Goal: Task Accomplishment & Management: Use online tool/utility

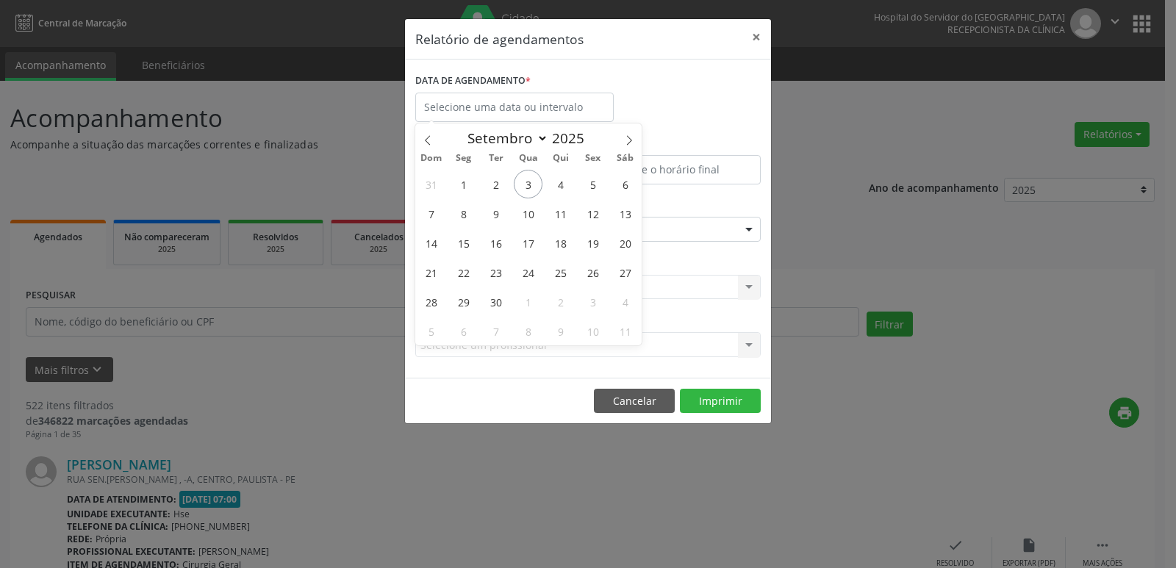
select select "8"
click at [556, 180] on span "4" at bounding box center [560, 184] width 29 height 29
type input "[DATE]"
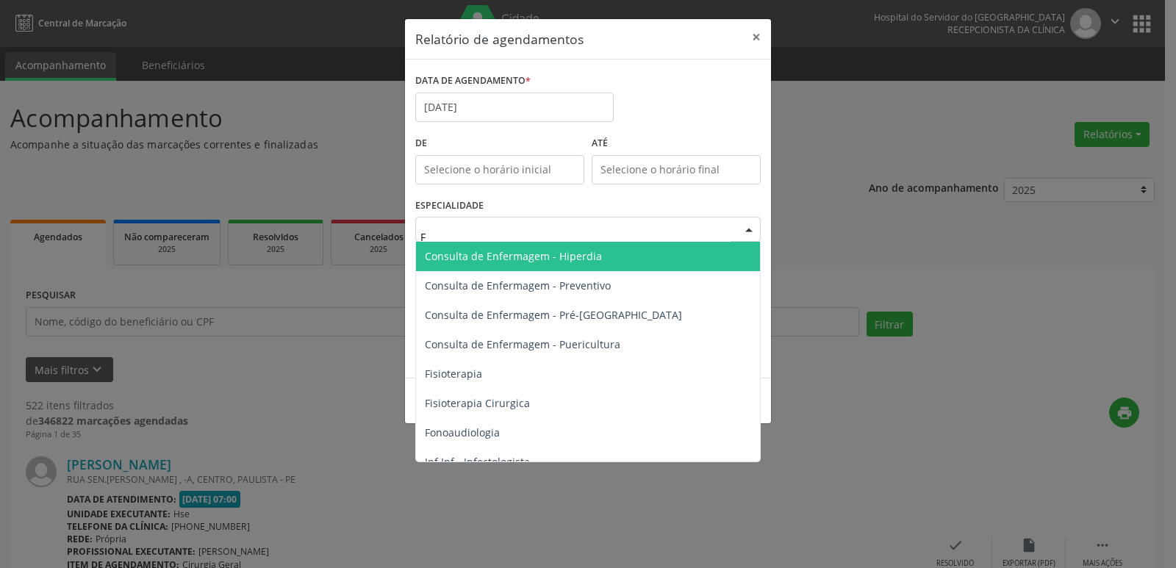
type input "FI"
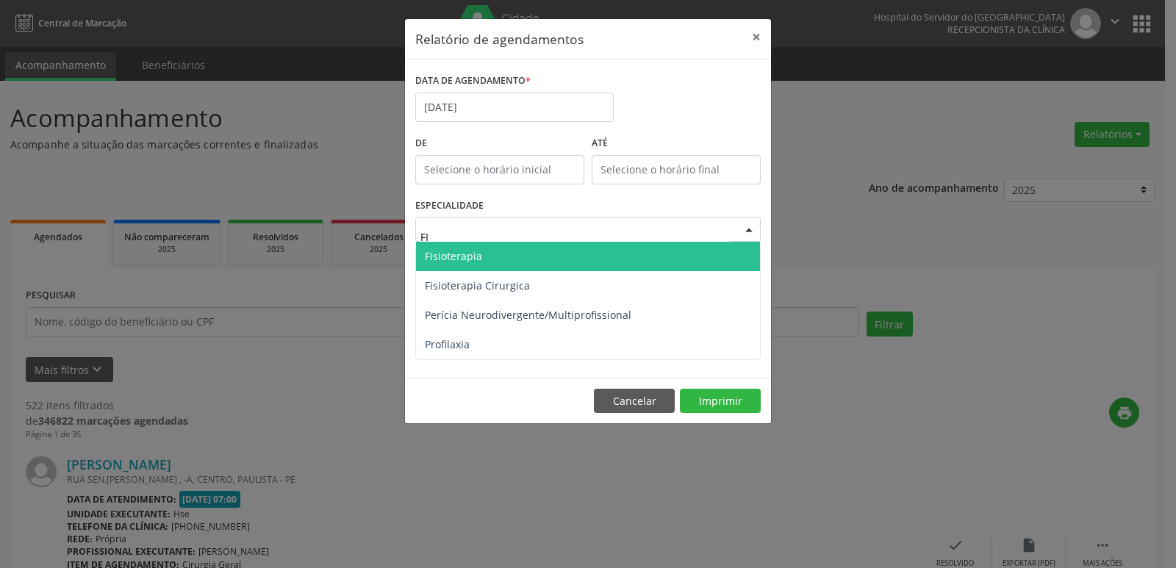
click at [462, 255] on span "Fisioterapia" at bounding box center [453, 256] width 57 height 14
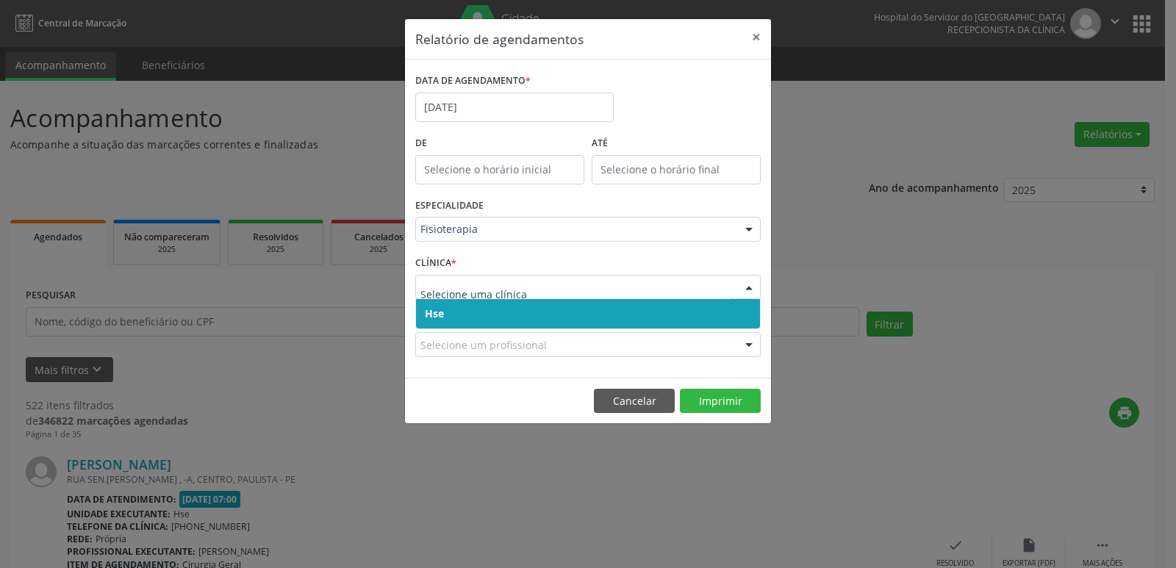
click at [442, 314] on span "Hse" at bounding box center [434, 314] width 19 height 14
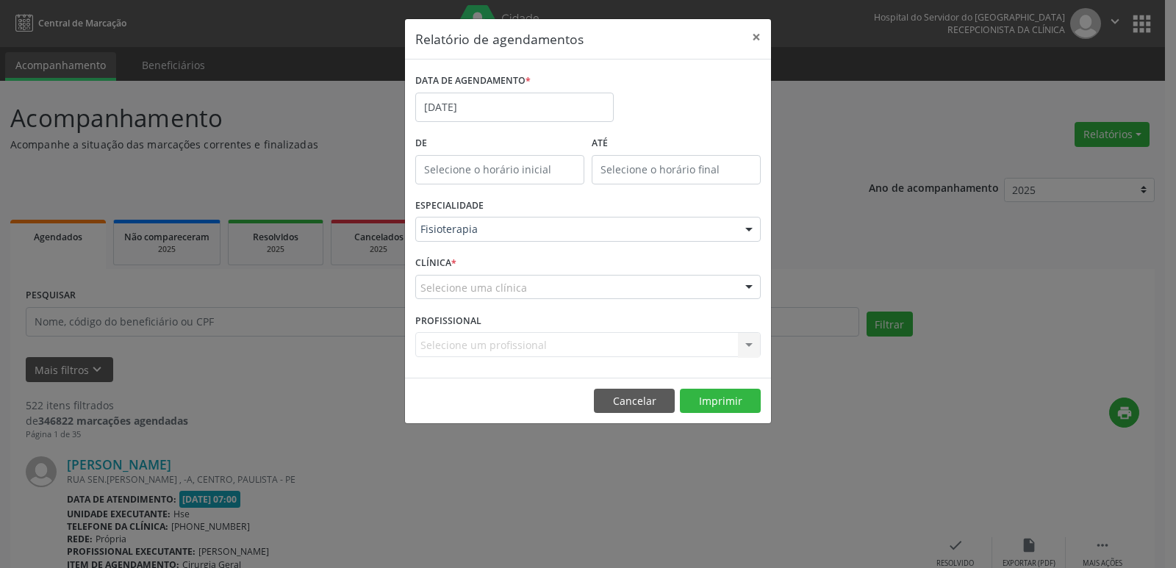
drag, startPoint x: 444, startPoint y: 291, endPoint x: 445, endPoint y: 298, distance: 7.4
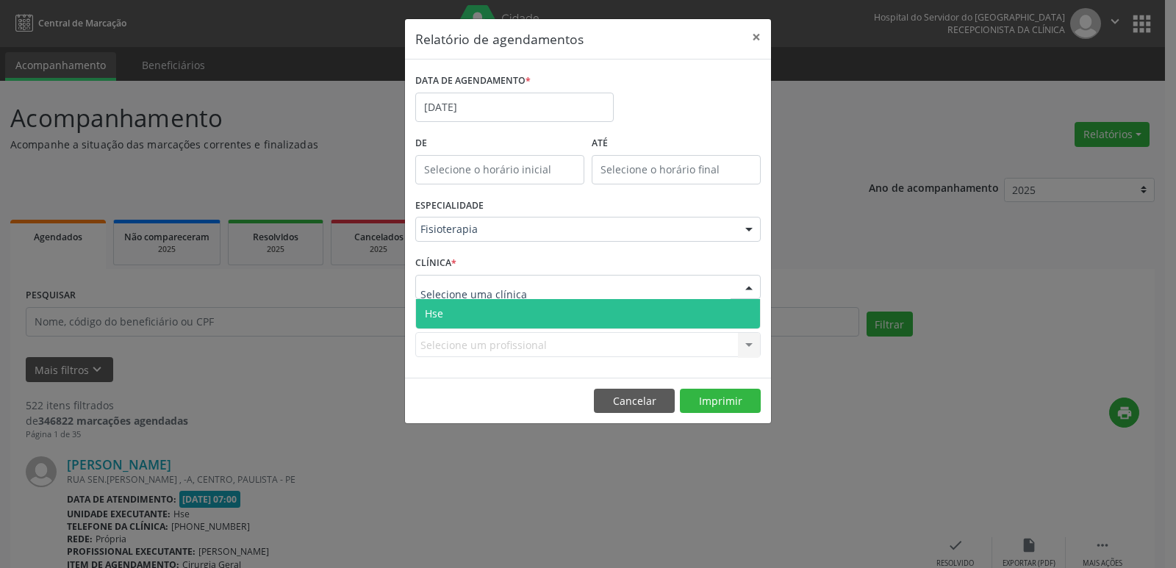
click at [443, 313] on span "Hse" at bounding box center [434, 314] width 18 height 14
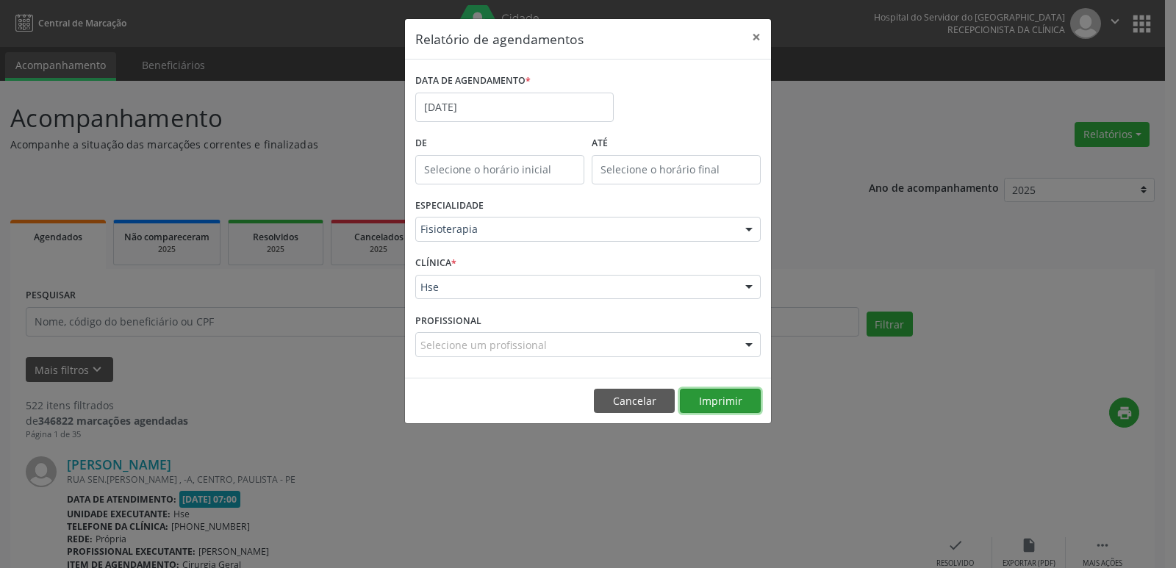
click at [690, 404] on button "Imprimir" at bounding box center [720, 401] width 81 height 25
click at [752, 35] on button "×" at bounding box center [756, 37] width 29 height 36
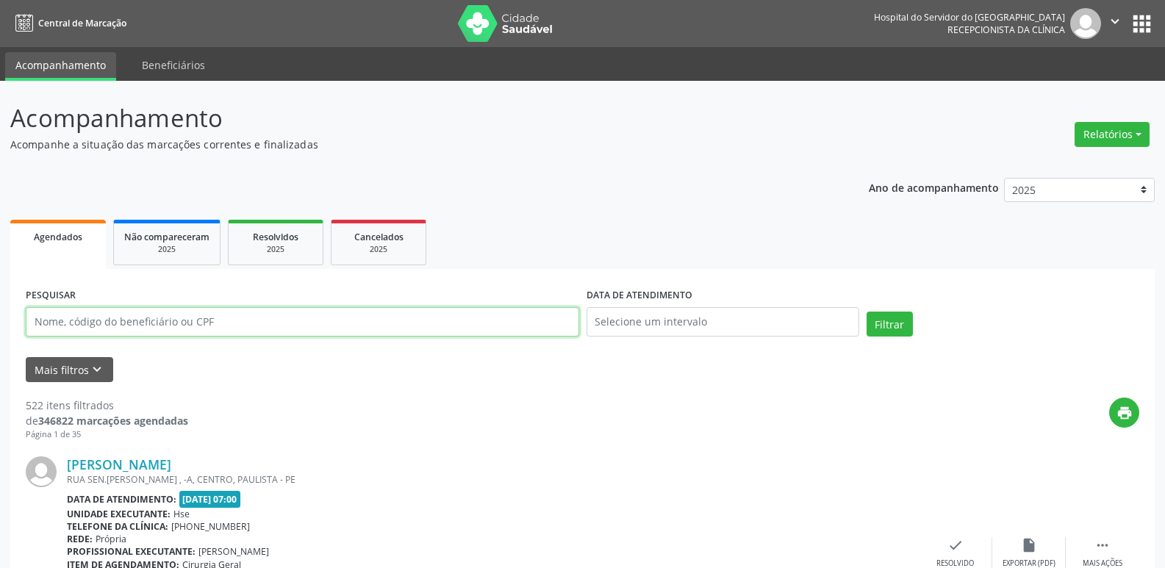
click at [150, 329] on input "text" at bounding box center [303, 321] width 554 height 29
click at [1138, 130] on button "Relatórios" at bounding box center [1112, 134] width 75 height 25
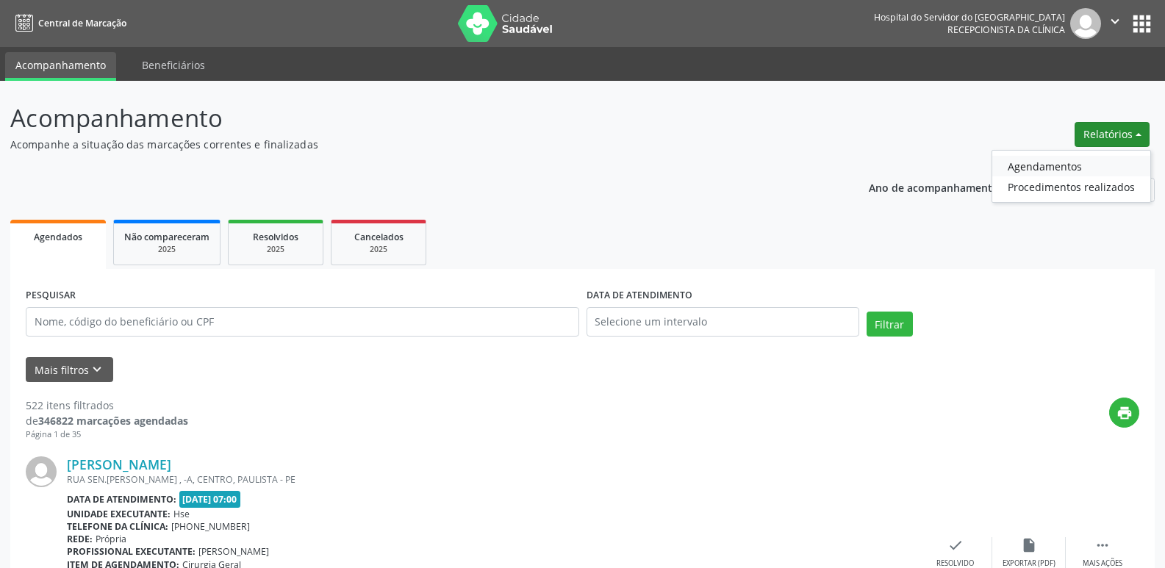
click at [1017, 164] on link "Agendamentos" at bounding box center [1071, 166] width 158 height 21
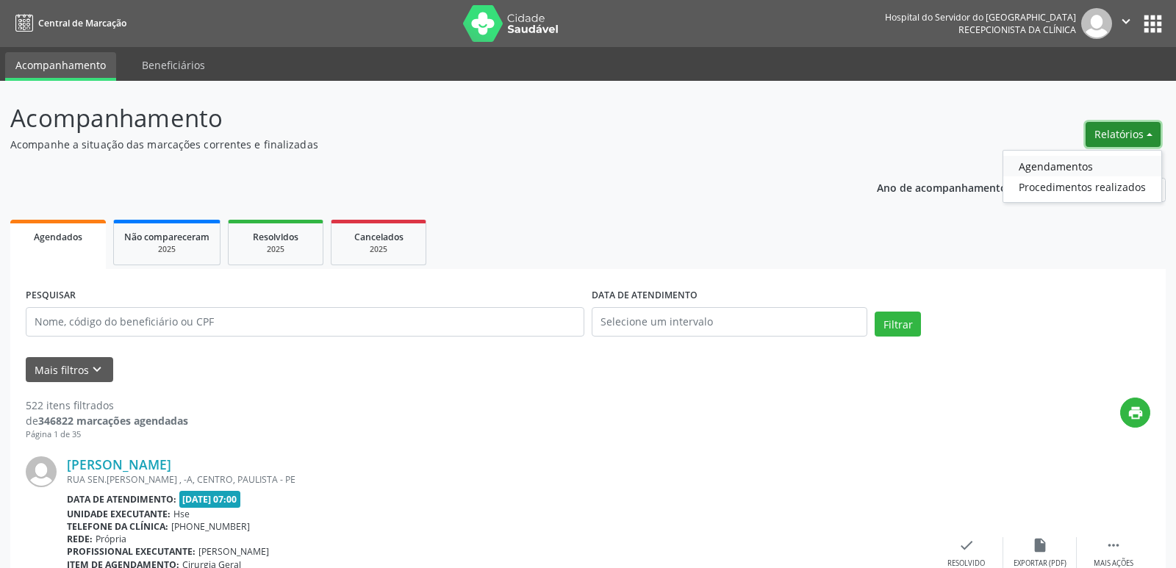
select select "8"
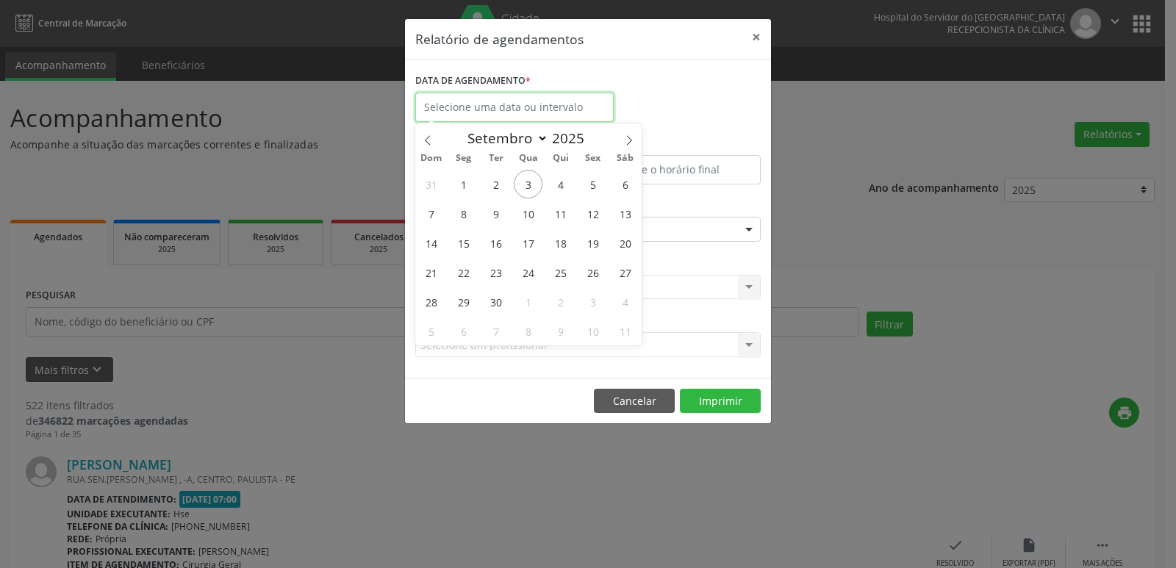
click at [534, 111] on input "text" at bounding box center [514, 107] width 198 height 29
click at [596, 183] on span "5" at bounding box center [593, 184] width 29 height 29
type input "05/09/2025"
click at [595, 183] on span "5" at bounding box center [593, 184] width 29 height 29
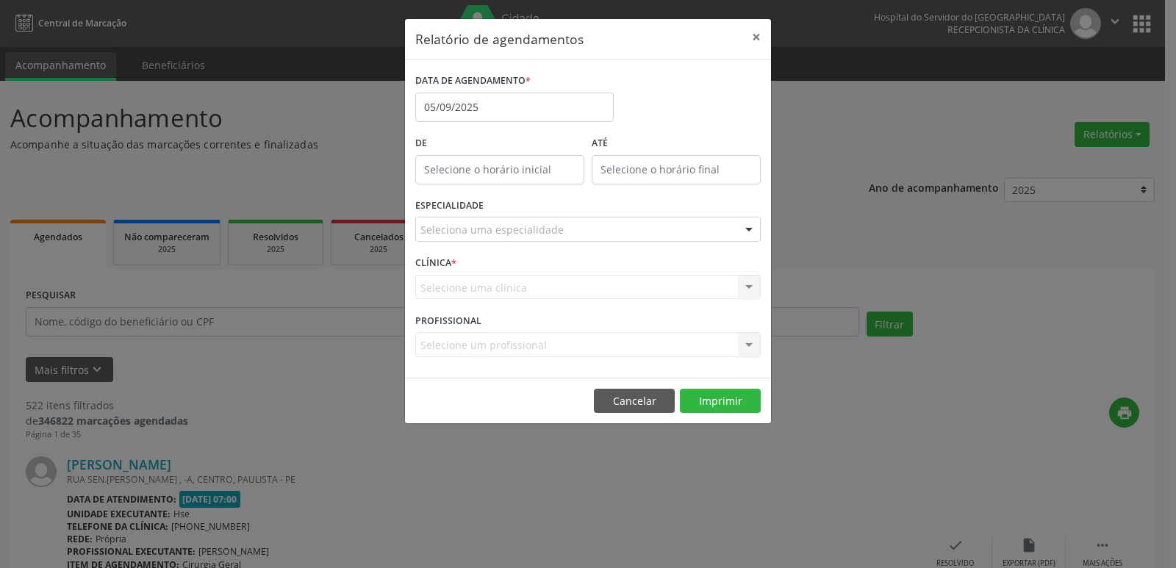
click at [517, 215] on div "ESPECIALIDADE Seleciona uma especialidade Todas as especialidades Alergologia A…" at bounding box center [588, 223] width 353 height 57
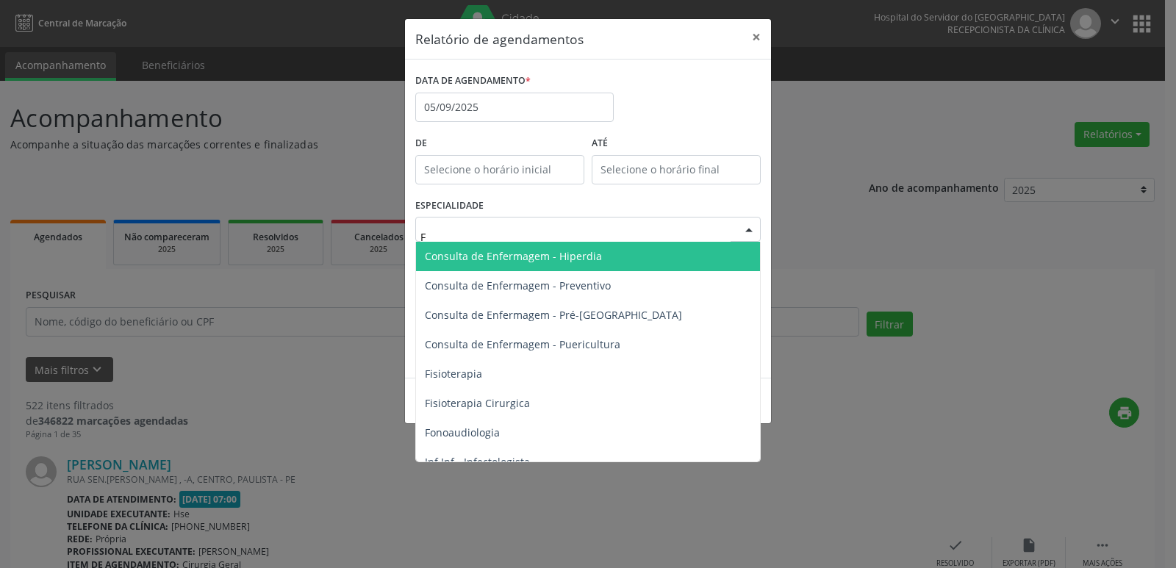
type input "FI"
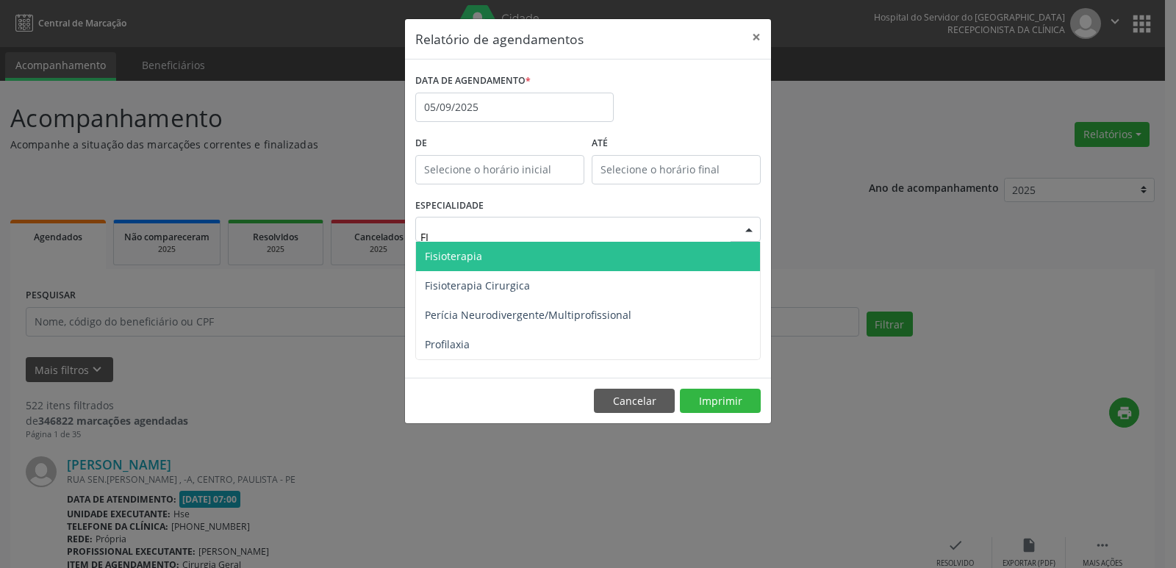
click at [482, 250] on span "Fisioterapia" at bounding box center [588, 256] width 344 height 29
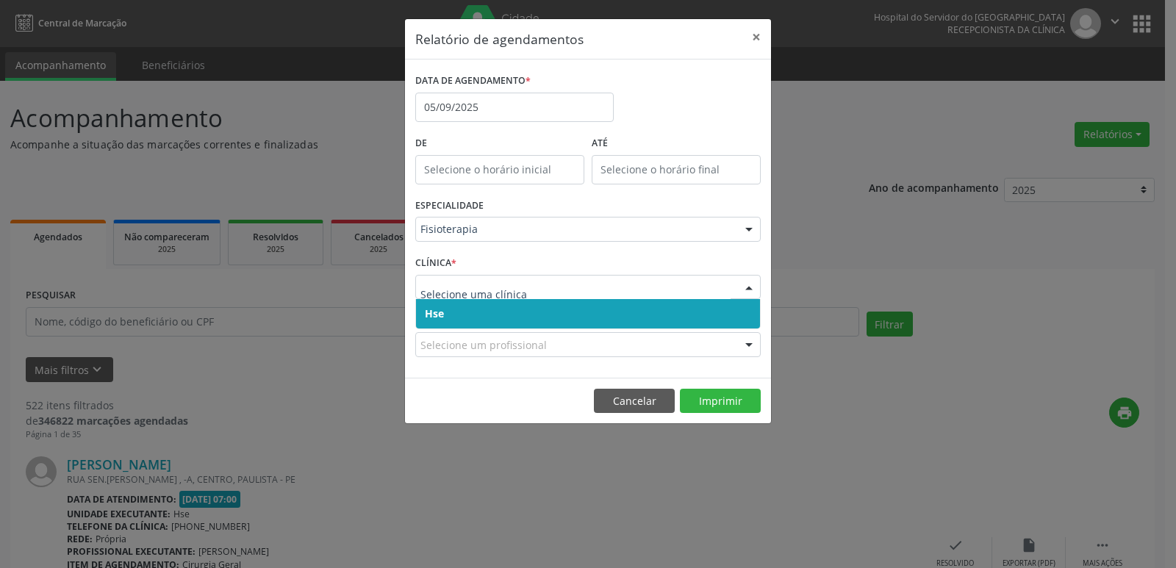
click at [441, 301] on span "Hse" at bounding box center [588, 313] width 344 height 29
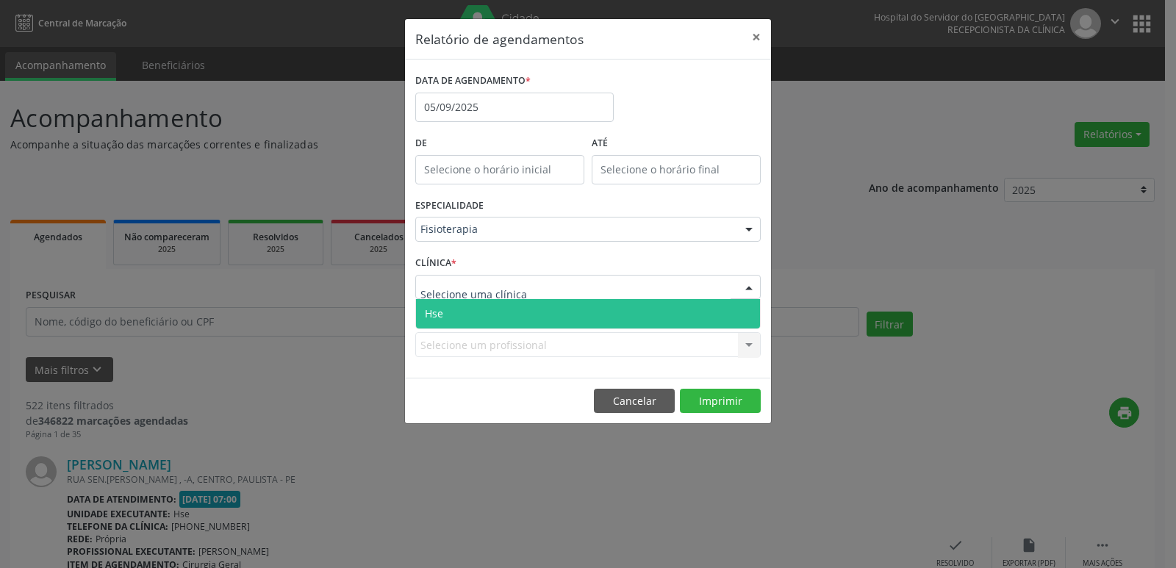
click at [448, 294] on input "text" at bounding box center [575, 294] width 310 height 29
click at [452, 307] on span "Hse" at bounding box center [588, 313] width 344 height 29
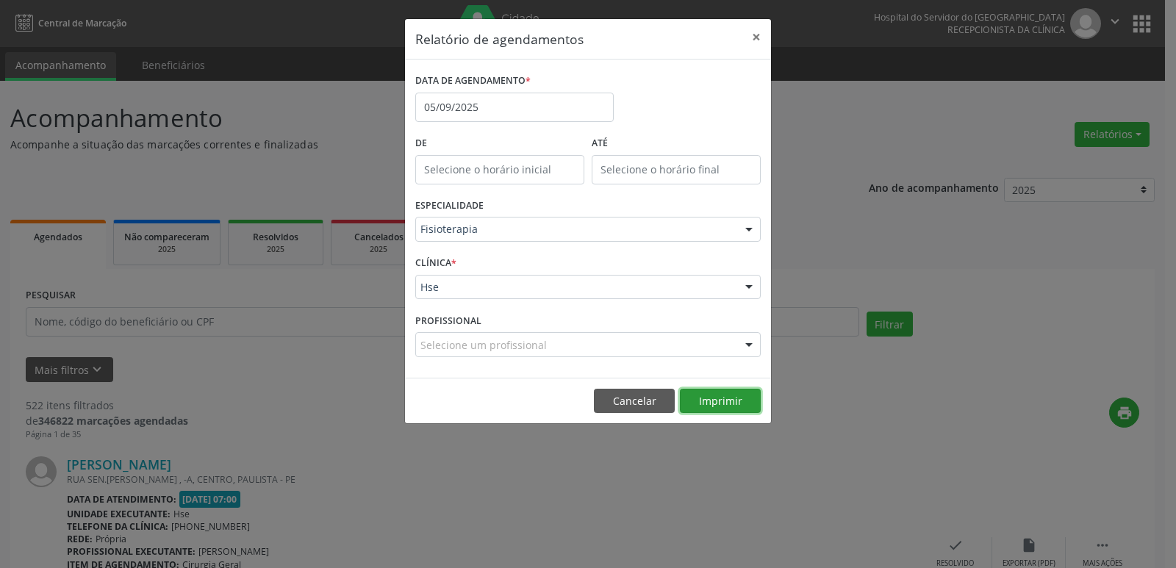
click at [708, 396] on button "Imprimir" at bounding box center [720, 401] width 81 height 25
